Goal: Use online tool/utility: Use online tool/utility

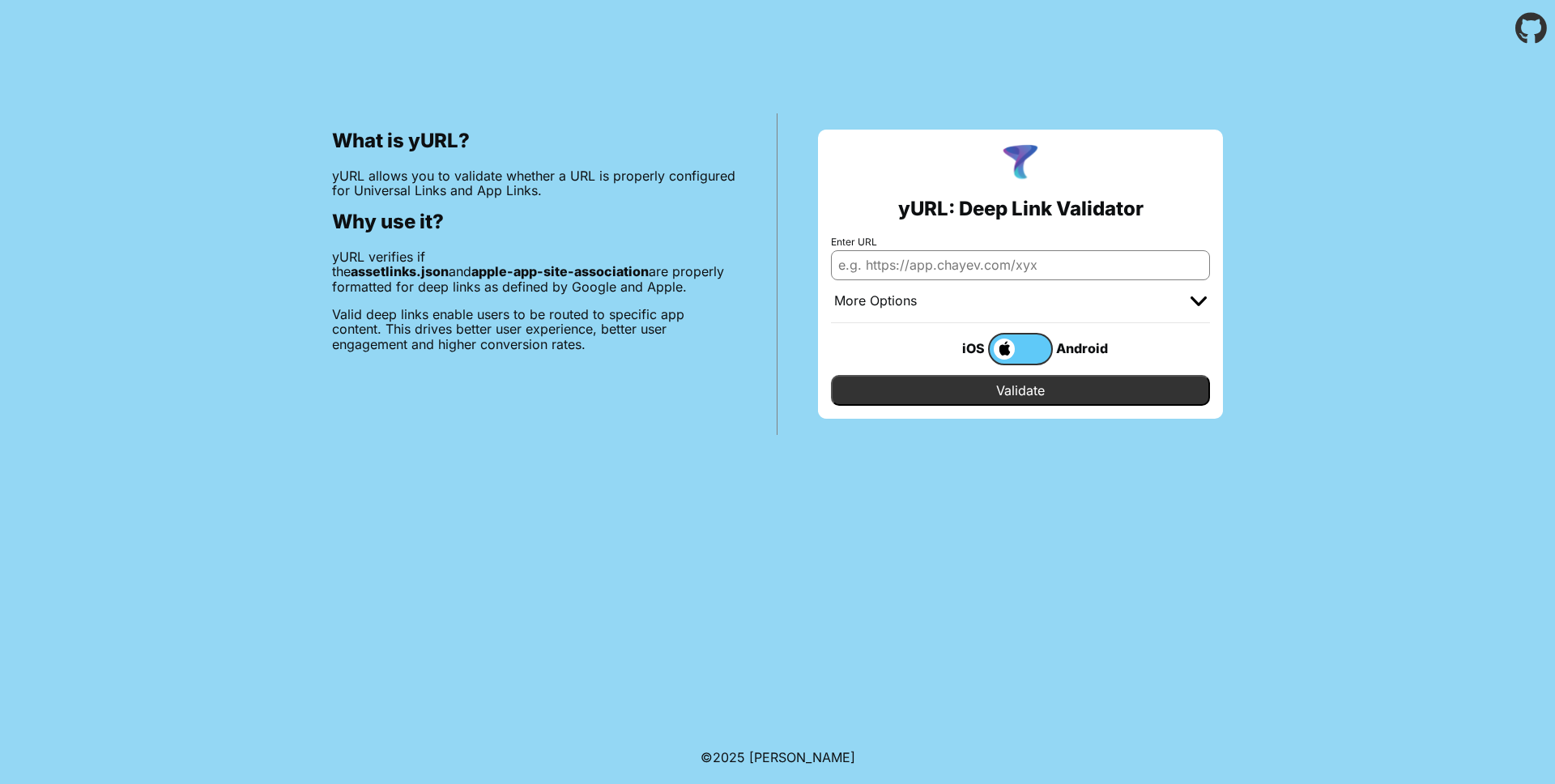
click at [890, 256] on input "Enter URL" at bounding box center [1020, 265] width 379 height 30
paste input "[URL][DOMAIN_NAME]"
type input "[URL][DOMAIN_NAME]"
drag, startPoint x: 1051, startPoint y: 384, endPoint x: 1043, endPoint y: 380, distance: 8.9
click at [1046, 383] on input "Validate" at bounding box center [1020, 391] width 379 height 31
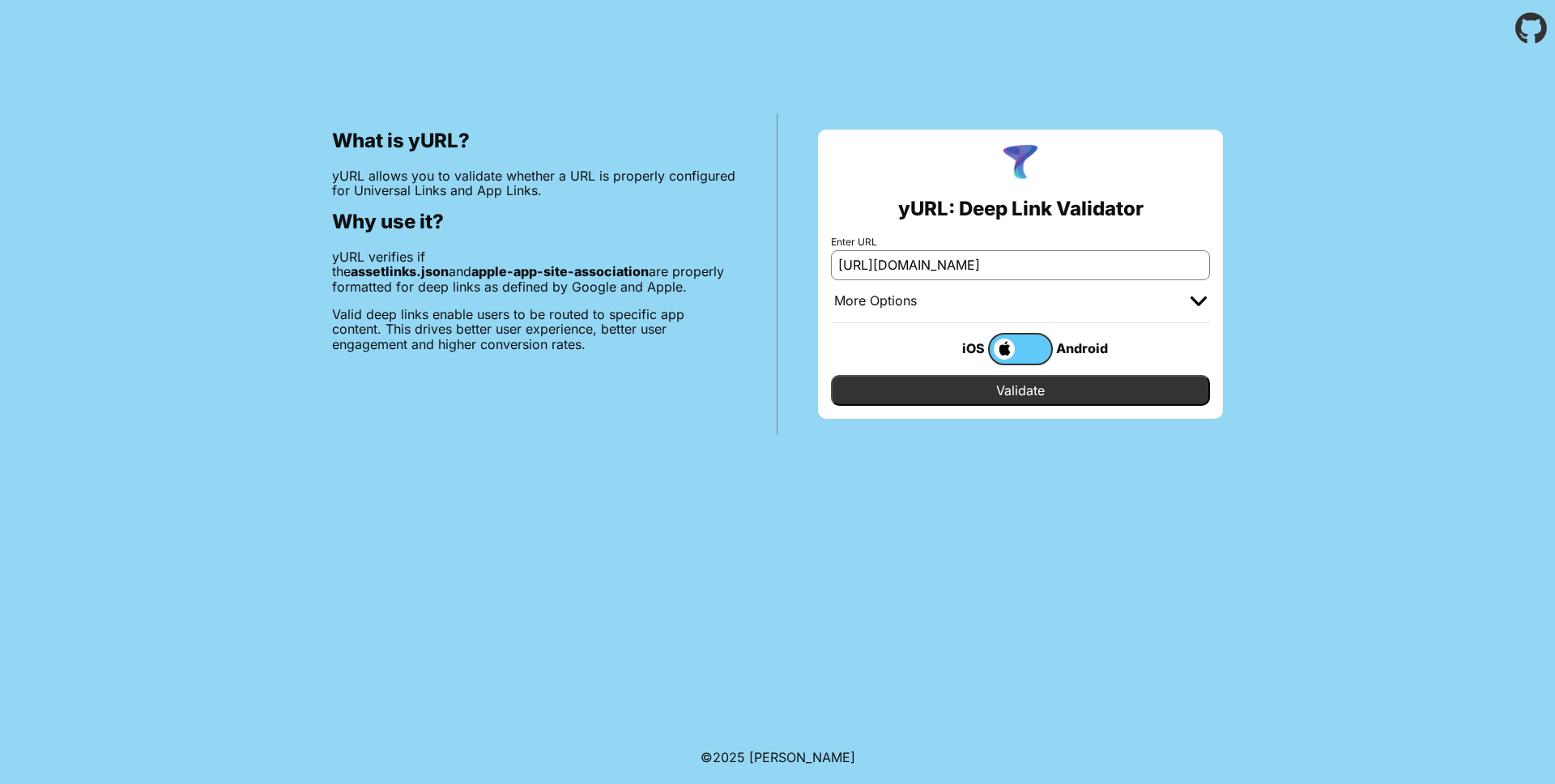
click at [1033, 346] on label at bounding box center [1020, 349] width 65 height 32
click at [0, 0] on input "checkbox" at bounding box center [0, 0] width 0 height 0
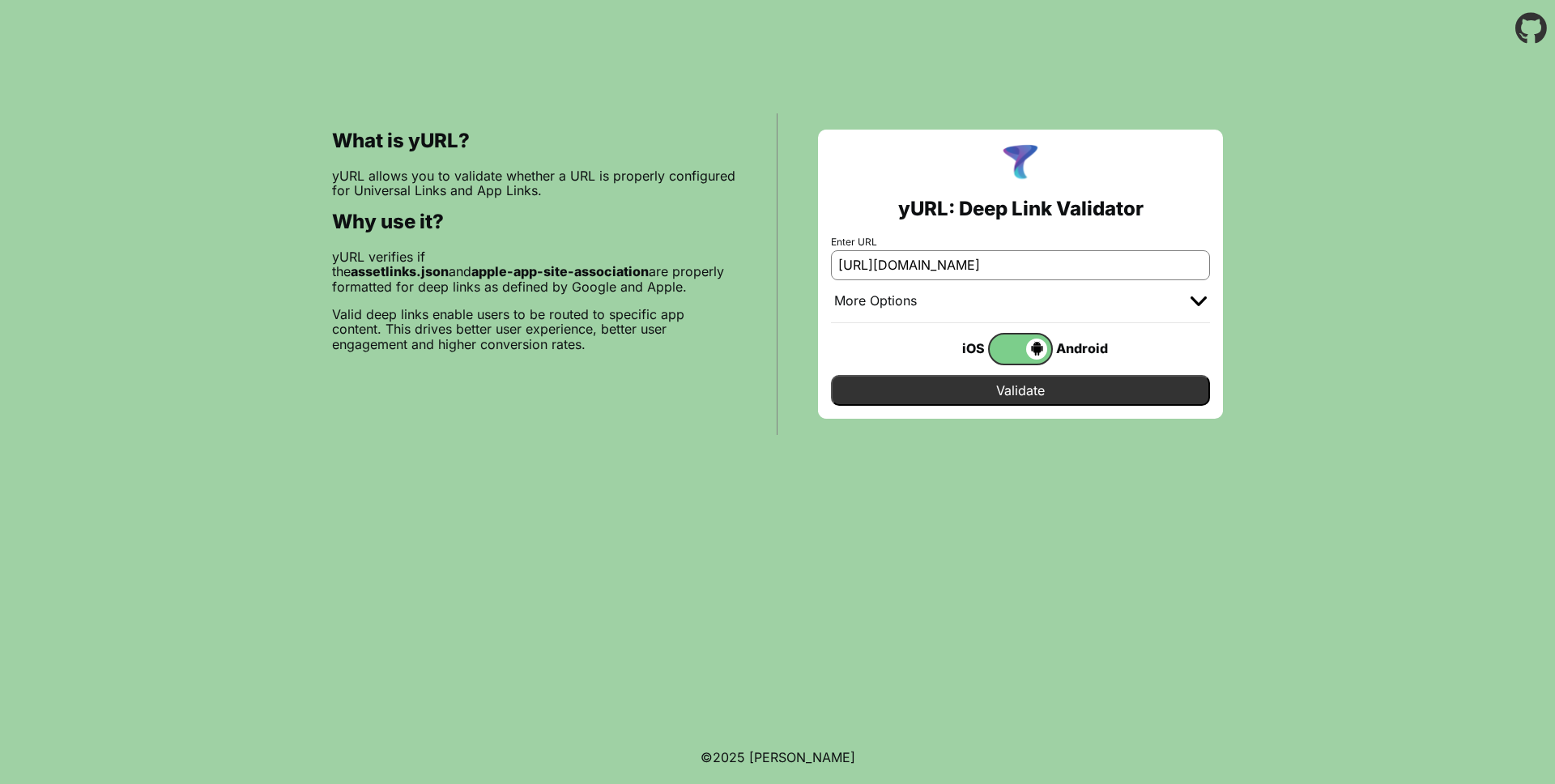
drag, startPoint x: 1034, startPoint y: 394, endPoint x: 1077, endPoint y: 359, distance: 55.4
click at [1034, 394] on input "Validate" at bounding box center [1020, 391] width 379 height 31
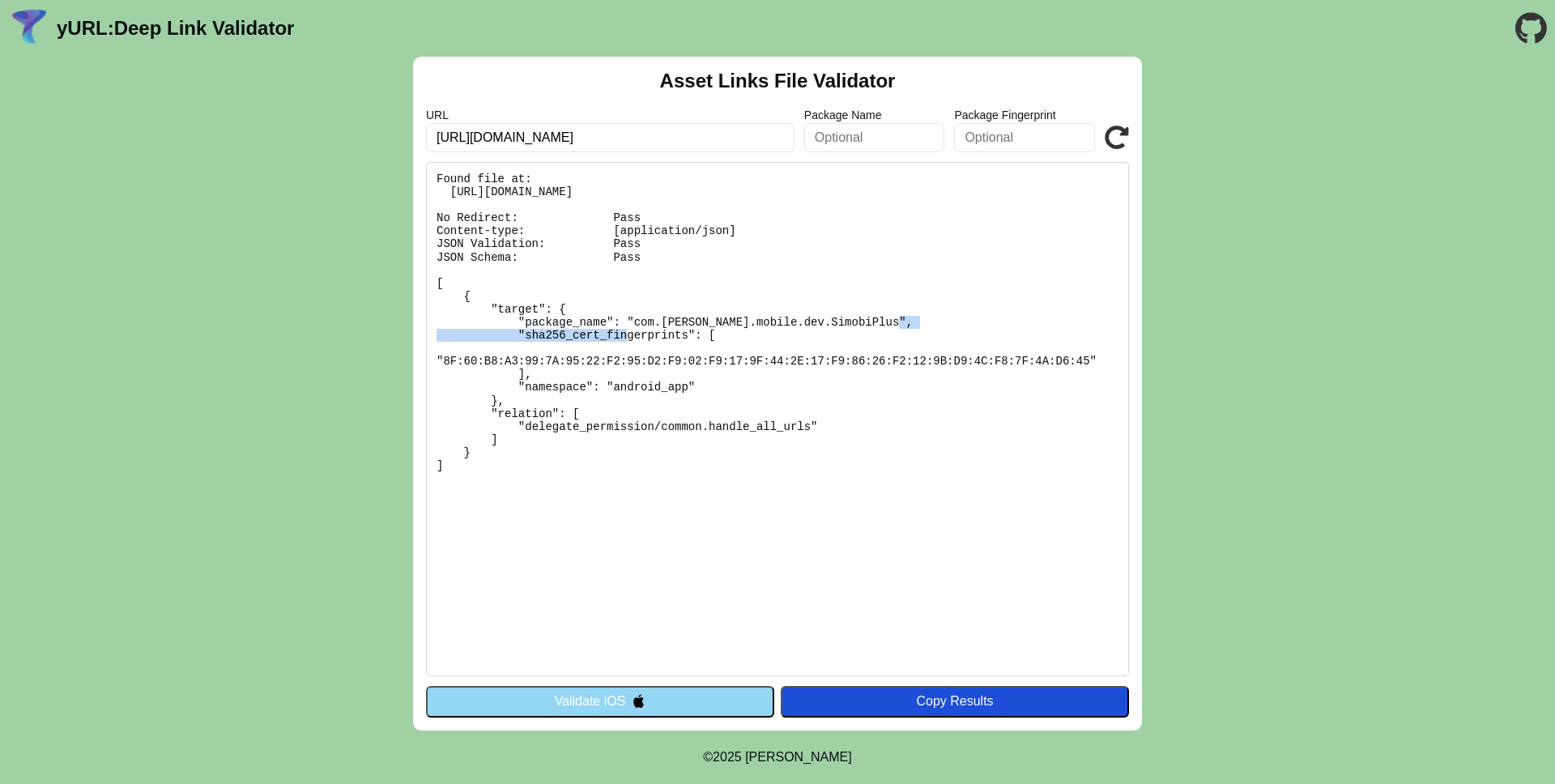
drag, startPoint x: 636, startPoint y: 324, endPoint x: 822, endPoint y: 324, distance: 186.0
click at [843, 323] on pre "Found file at: https://simobitest.onelink.me/.well-known/assetlinks.json No Red…" at bounding box center [778, 419] width 703 height 514
click at [686, 421] on pre "Found file at: https://simobitest.onelink.me/.well-known/assetlinks.json No Red…" at bounding box center [778, 419] width 703 height 514
click at [459, 193] on pre "Found file at: https://simobitest.onelink.me/.well-known/assetlinks.json No Red…" at bounding box center [778, 419] width 703 height 514
drag, startPoint x: 451, startPoint y: 194, endPoint x: 833, endPoint y: 194, distance: 382.0
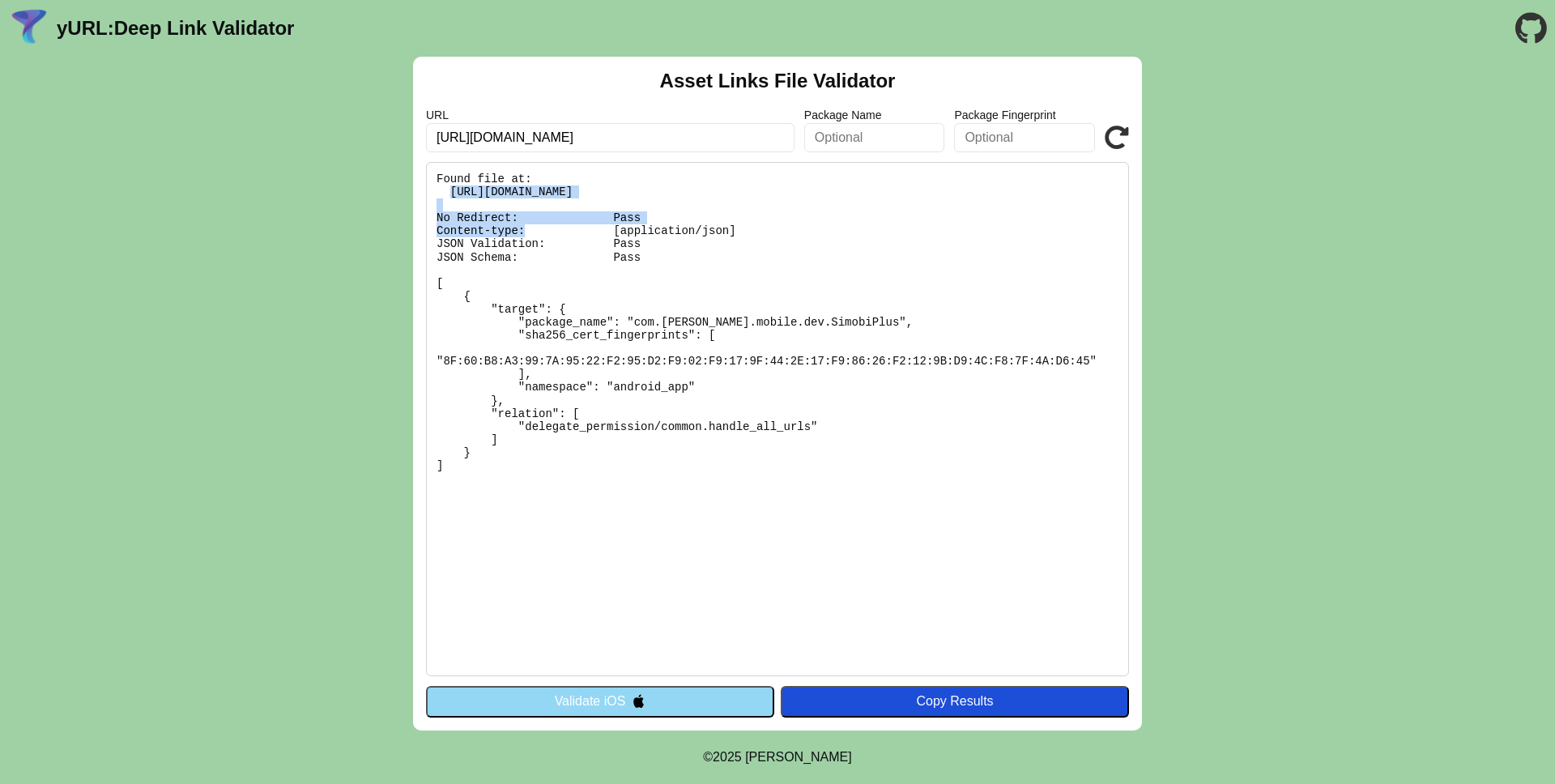
click at [835, 194] on pre "Found file at: https://simobitest.onelink.me/.well-known/assetlinks.json No Red…" at bounding box center [778, 419] width 703 height 514
drag, startPoint x: 841, startPoint y: 193, endPoint x: 473, endPoint y: 190, distance: 368.0
click at [450, 190] on pre "Found file at: https://simobitest.onelink.me/.well-known/assetlinks.json No Red…" at bounding box center [778, 419] width 703 height 514
